Goal: Information Seeking & Learning: Learn about a topic

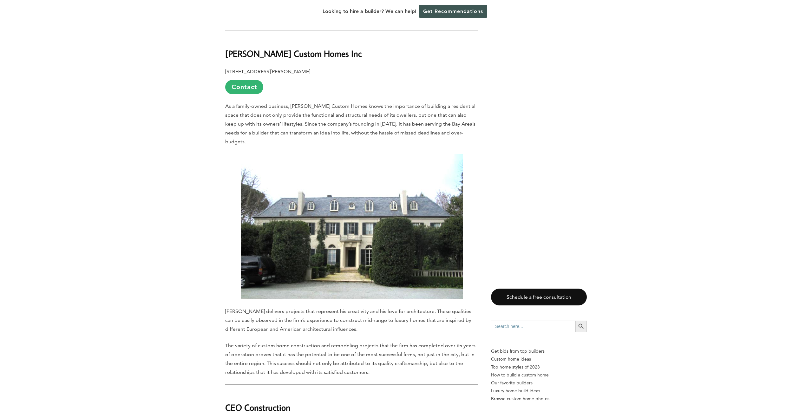
scroll to position [1303, 0]
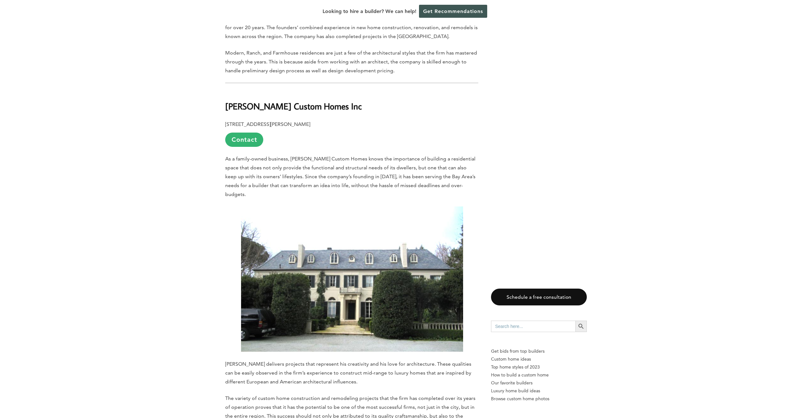
click at [244, 101] on b "[PERSON_NAME] Custom Homes Inc" at bounding box center [293, 106] width 136 height 11
copy div "[PERSON_NAME] Custom Homes Inc"
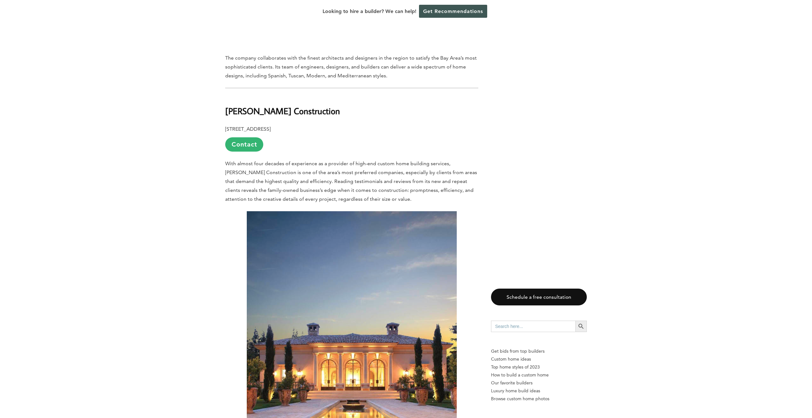
scroll to position [3095, 0]
click at [257, 105] on b "[PERSON_NAME] Construction" at bounding box center [282, 110] width 115 height 11
copy div "[PERSON_NAME] Construction"
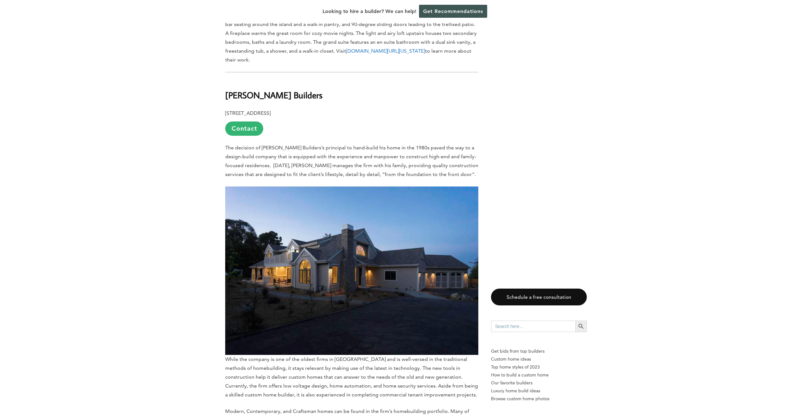
scroll to position [4261, 0]
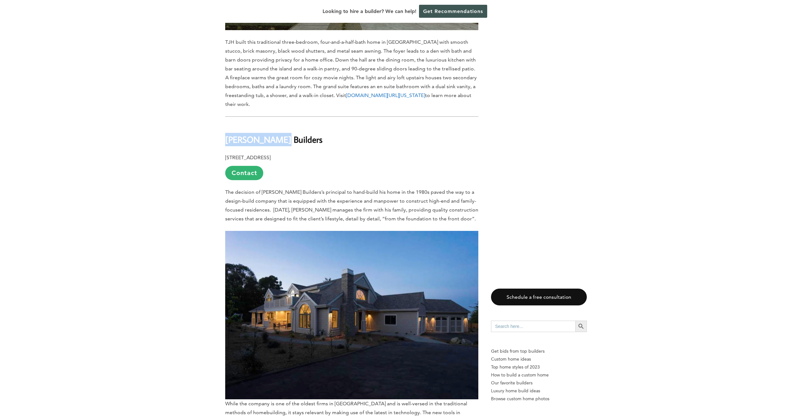
drag, startPoint x: 255, startPoint y: 65, endPoint x: 277, endPoint y: 67, distance: 22.0
copy b "[PERSON_NAME] Builders"
